Goal: Information Seeking & Learning: Learn about a topic

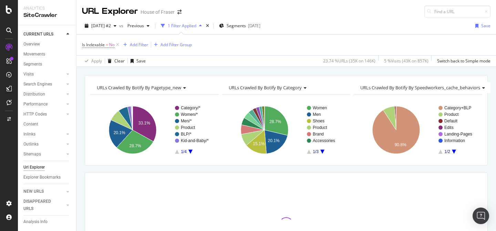
click at [38, 45] on div "Overview" at bounding box center [31, 44] width 17 height 7
click at [118, 45] on icon at bounding box center [118, 44] width 6 height 7
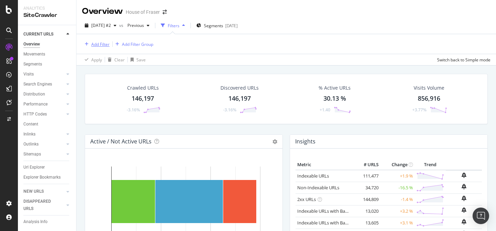
click at [94, 45] on div "Add Filter" at bounding box center [100, 44] width 18 height 6
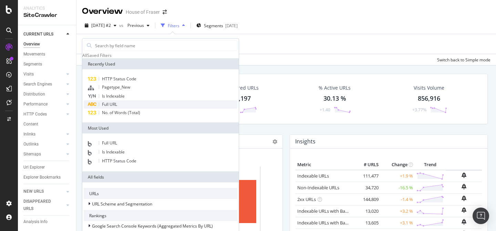
click at [123, 109] on div "Full URL" at bounding box center [161, 104] width 154 height 8
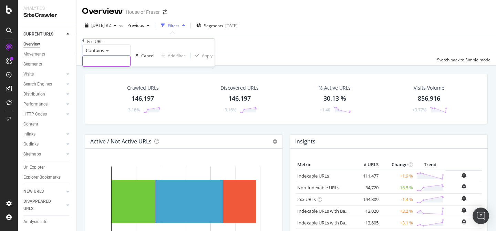
click at [118, 66] on input "text" at bounding box center [107, 61] width 48 height 10
type input "/shoes-and-boots/adidas"
click at [158, 67] on div "Contains /shoes-and-boots/adidas Cancel Add filter Apply" at bounding box center [150, 55] width 136 height 22
click at [206, 59] on div "Apply" at bounding box center [211, 56] width 11 height 6
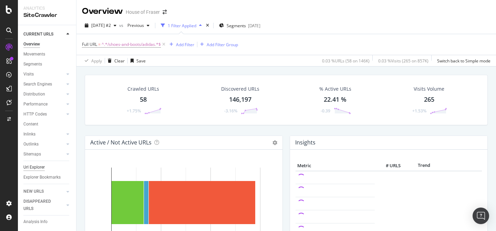
click at [32, 166] on div "Url Explorer" at bounding box center [33, 167] width 21 height 7
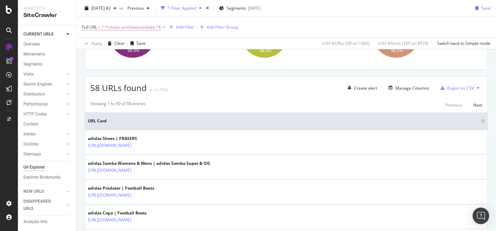
scroll to position [94, 0]
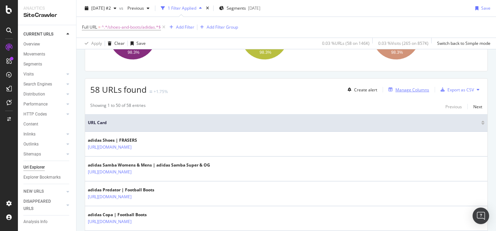
click at [414, 89] on div "Manage Columns" at bounding box center [413, 90] width 34 height 6
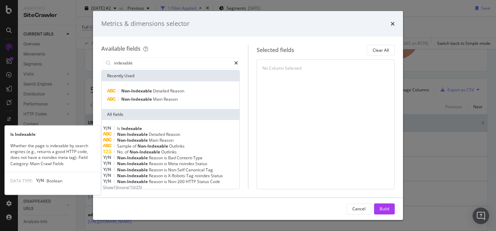
type input "indexable"
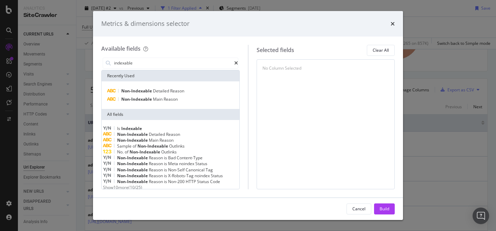
click at [152, 130] on div "Is Indexable" at bounding box center [170, 128] width 135 height 6
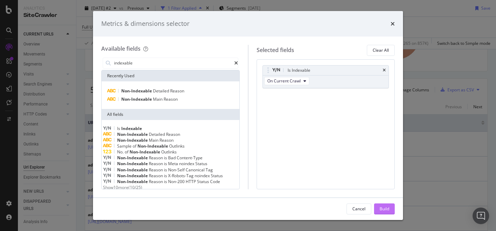
click at [383, 207] on div "Build" at bounding box center [385, 209] width 10 height 6
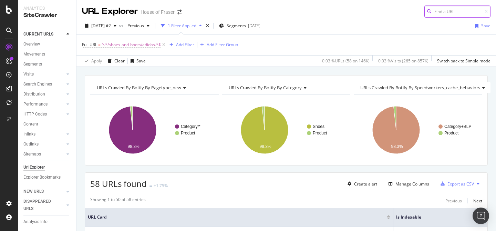
click at [437, 7] on input at bounding box center [458, 12] width 66 height 12
paste input "[URL][DOMAIN_NAME]."
type input "[URL][DOMAIN_NAME]."
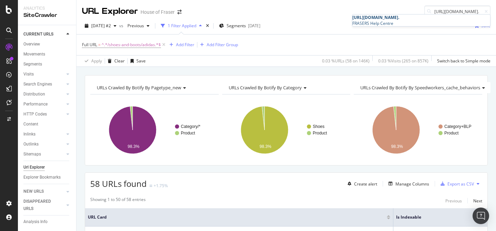
click at [399, 20] on span "[URL][DOMAIN_NAME]." at bounding box center [376, 17] width 47 height 6
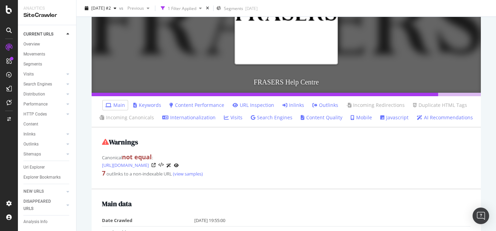
scroll to position [138, 0]
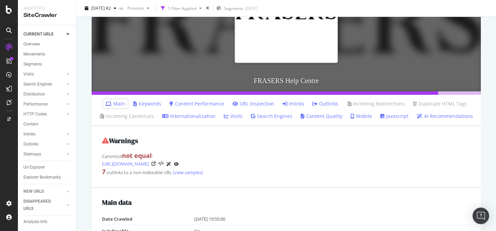
click at [294, 104] on link "Inlinks" at bounding box center [294, 103] width 22 height 7
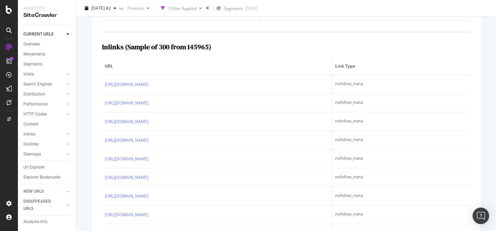
scroll to position [320, 0]
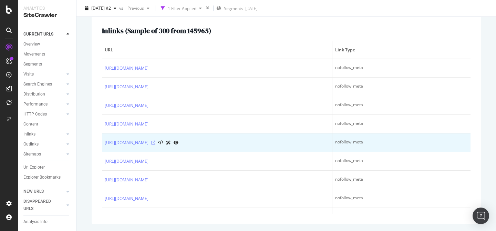
click at [155, 142] on icon at bounding box center [153, 143] width 4 height 4
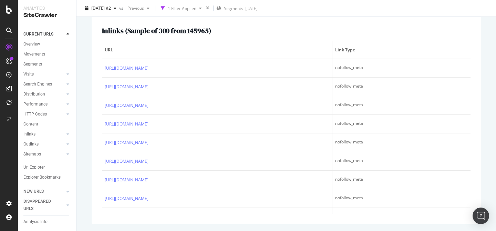
scroll to position [0, 0]
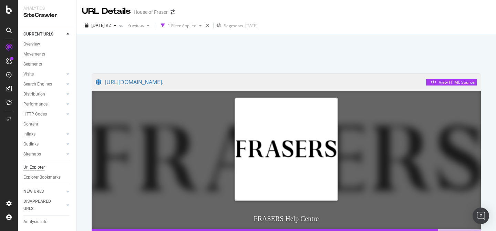
click at [38, 169] on div "Url Explorer" at bounding box center [33, 167] width 21 height 7
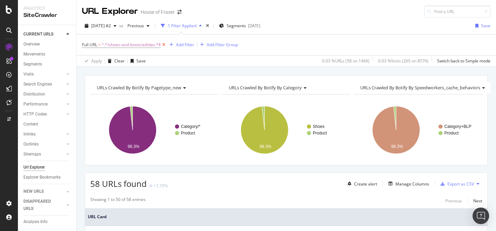
click at [163, 44] on icon at bounding box center [164, 44] width 6 height 7
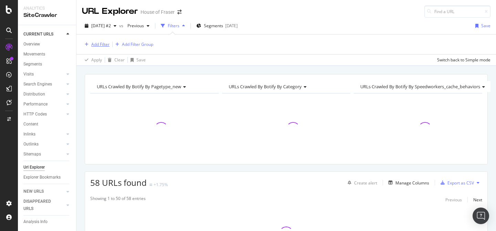
click at [98, 43] on div "Add Filter" at bounding box center [100, 44] width 18 height 6
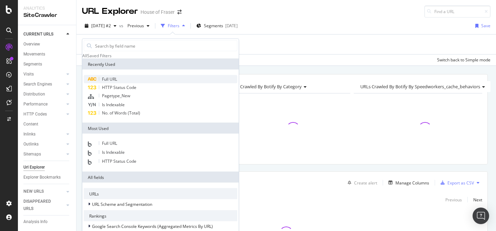
click at [121, 83] on div "Full URL" at bounding box center [161, 79] width 154 height 8
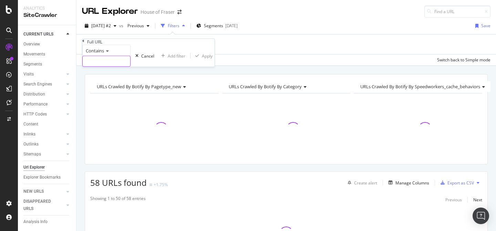
click at [130, 67] on input "text" at bounding box center [107, 61] width 48 height 10
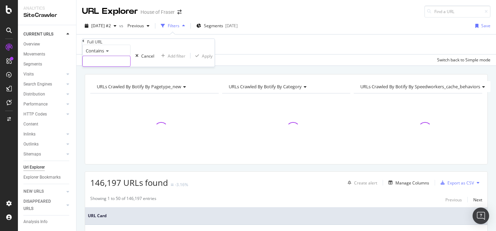
paste input "/accessories/hats-and-hair-accessories"
type input "/accessories/hats-and-hair-accessories"
click at [206, 59] on div "Apply" at bounding box center [211, 56] width 11 height 6
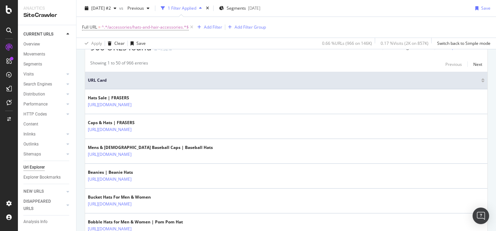
scroll to position [135, 0]
